Goal: Information Seeking & Learning: Learn about a topic

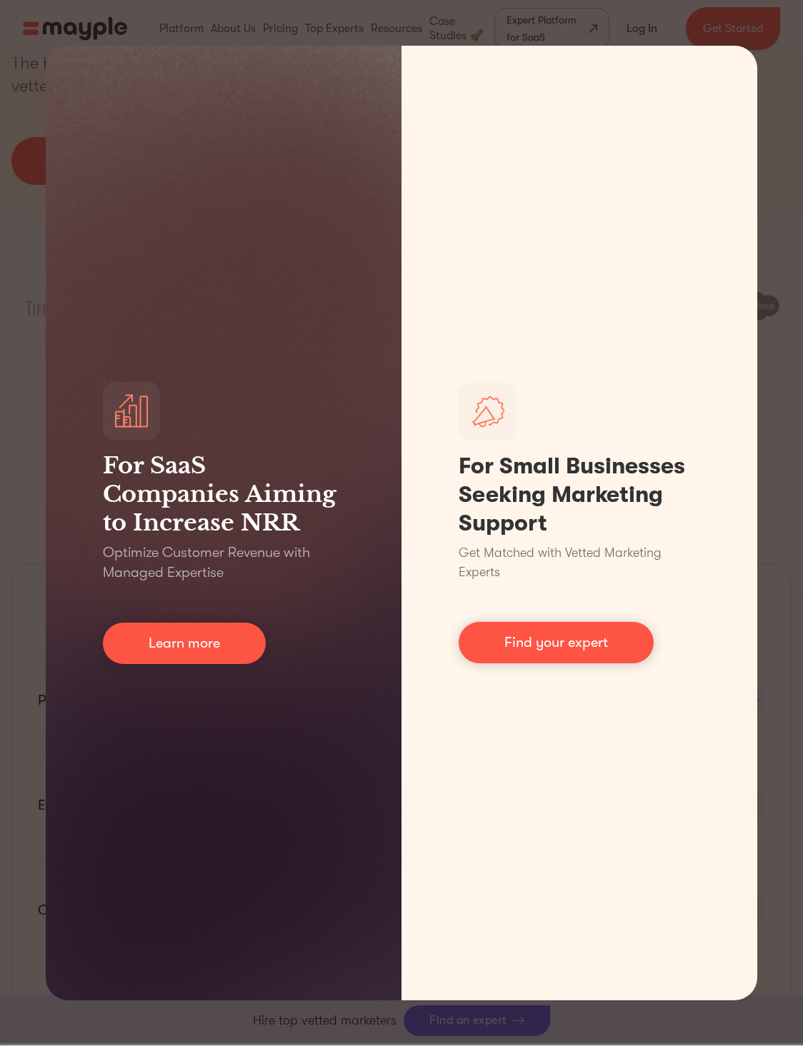
scroll to position [416, 0]
click at [27, 568] on div "For SaaS Companies Aiming to Increase NRR Optimize Customer Revenue with Manage…" at bounding box center [401, 523] width 803 height 1046
click at [22, 557] on div "For SaaS Companies Aiming to Increase NRR Optimize Customer Revenue with Manage…" at bounding box center [401, 523] width 803 height 1046
click at [646, 663] on link "Find your expert" at bounding box center [556, 642] width 195 height 41
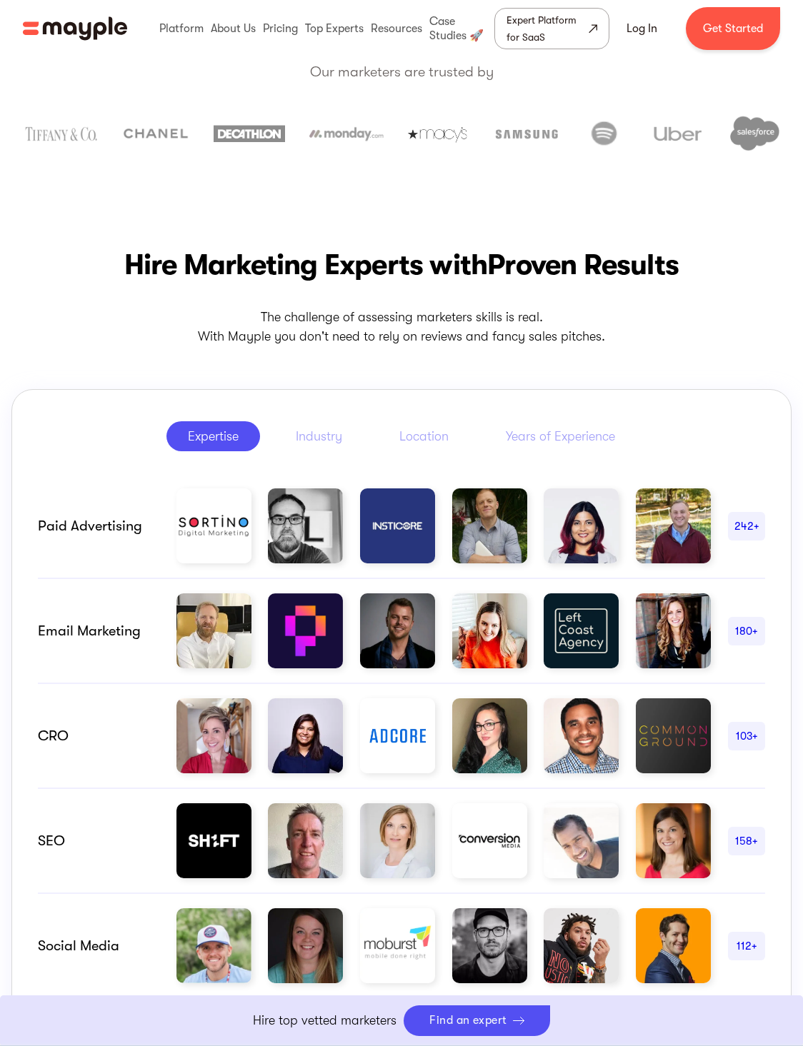
click at [733, 583] on div "Hire Marketing Experts with Proven Results The challenge of assessing marketers…" at bounding box center [401, 689] width 803 height 889
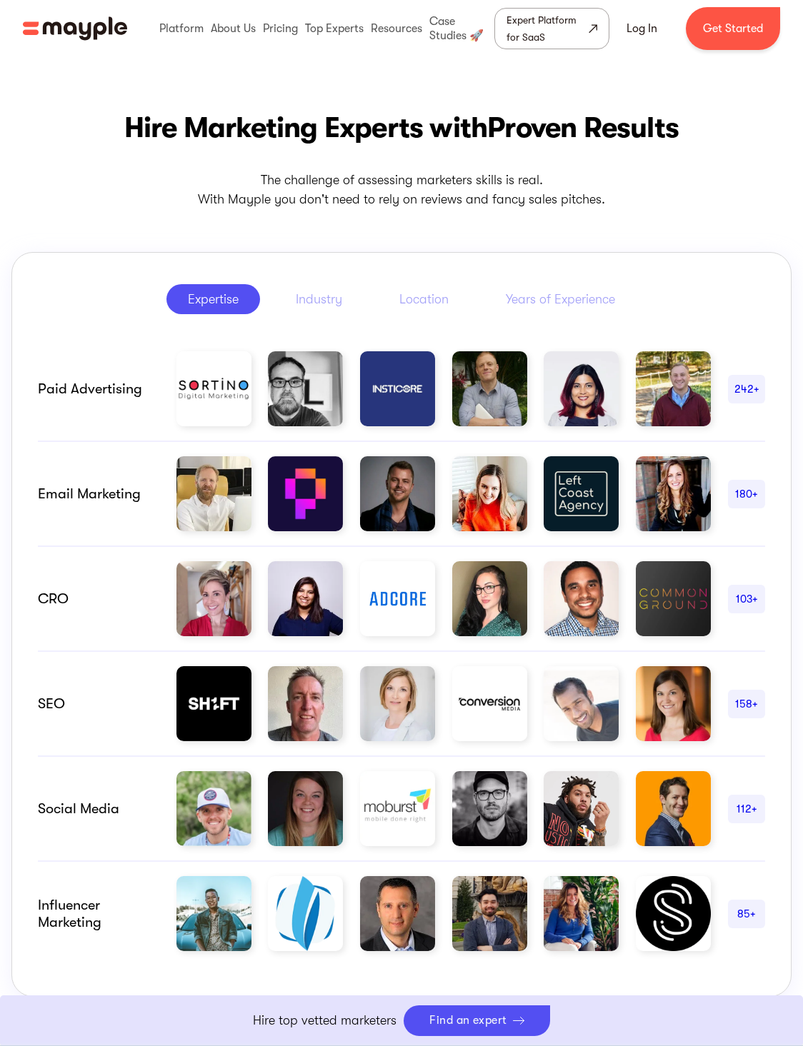
scroll to position [553, 0]
click at [60, 381] on div "Paid advertising" at bounding box center [98, 389] width 121 height 17
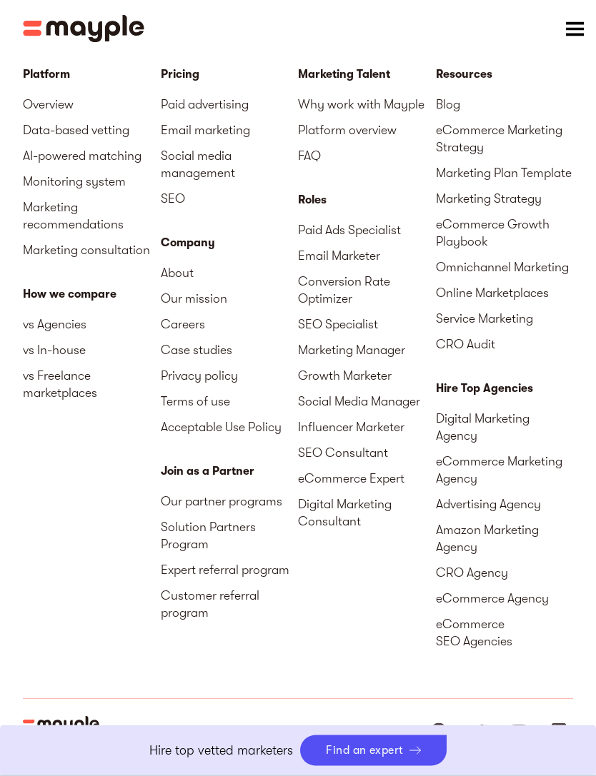
scroll to position [6813, 0]
click at [189, 286] on link "About" at bounding box center [230, 273] width 138 height 26
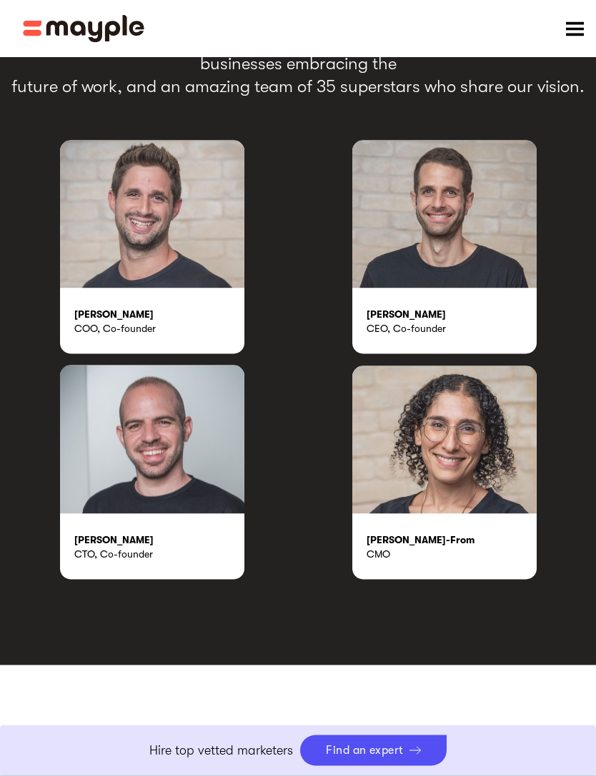
scroll to position [3108, 0]
click at [184, 330] on div "COO, Co-founder" at bounding box center [159, 328] width 170 height 14
click at [171, 264] on img at bounding box center [152, 214] width 184 height 148
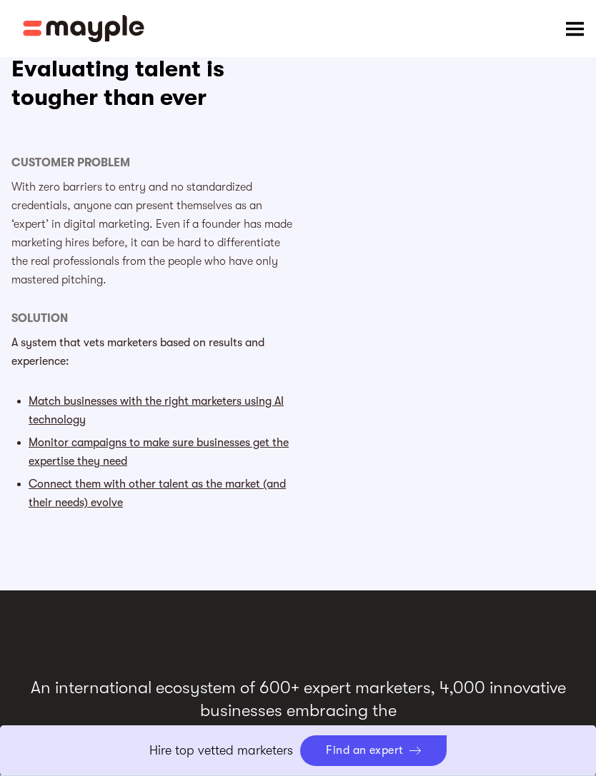
scroll to position [2460, 0]
